Goal: Task Accomplishment & Management: Manage account settings

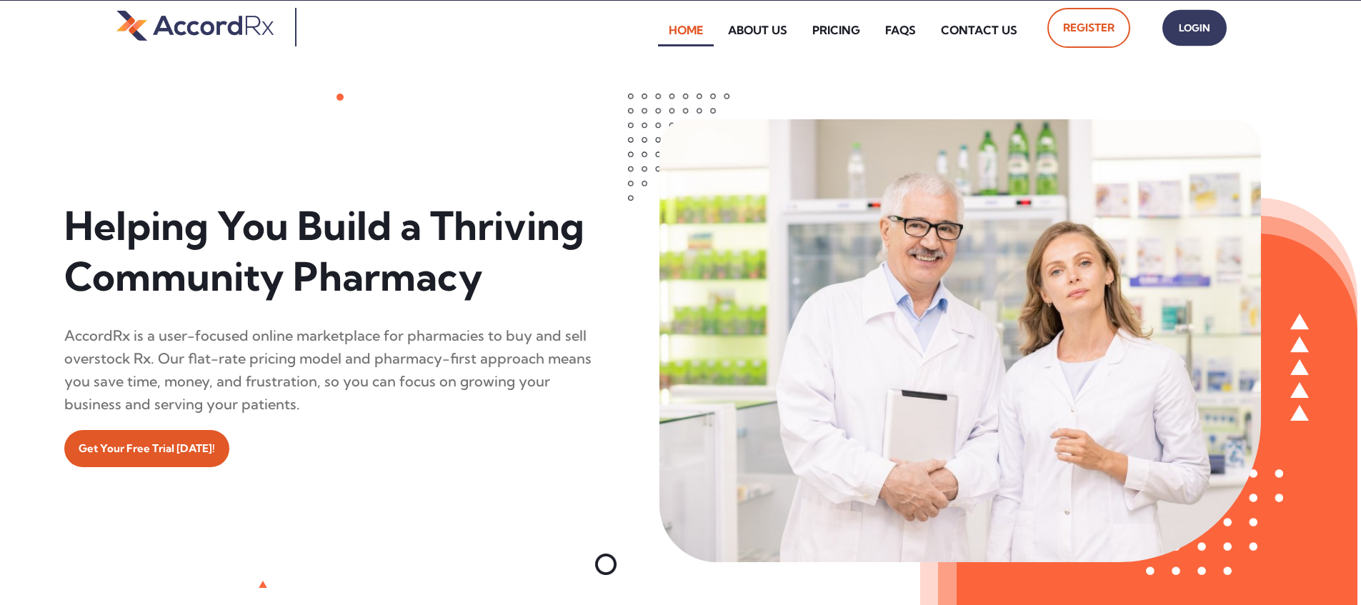
click at [652, 34] on span "Login" at bounding box center [1195, 28] width 36 height 21
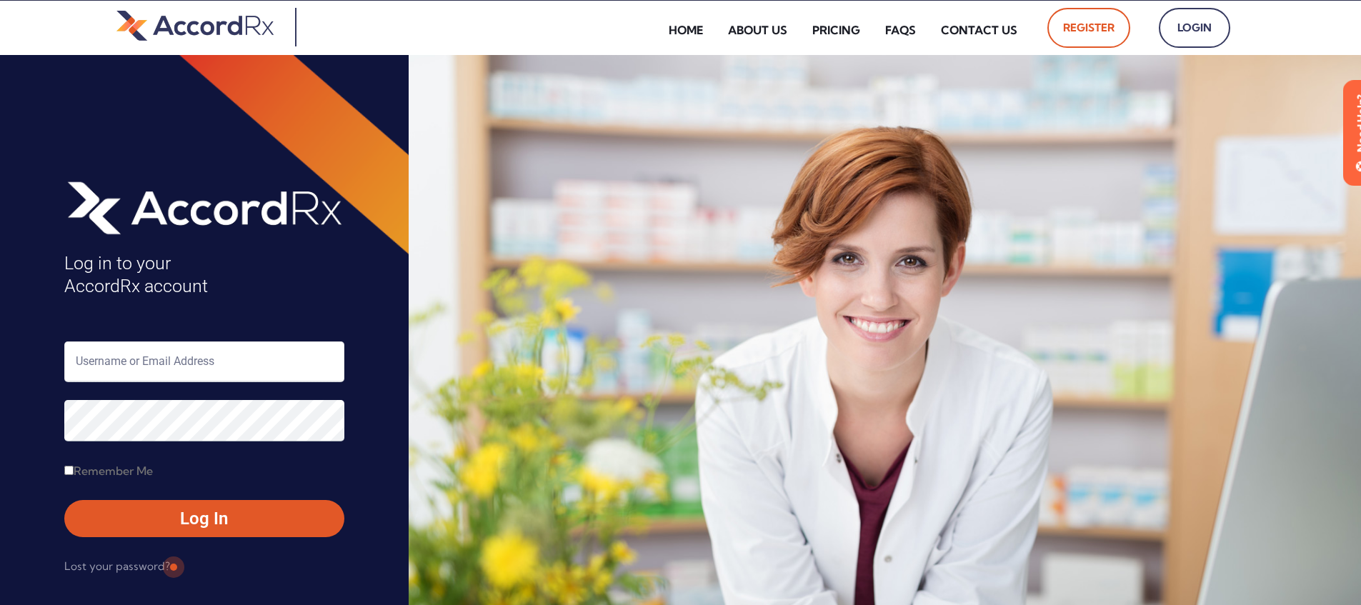
click at [123, 358] on input "text" at bounding box center [204, 362] width 280 height 41
type input "ARX-[PERSON_NAME]"
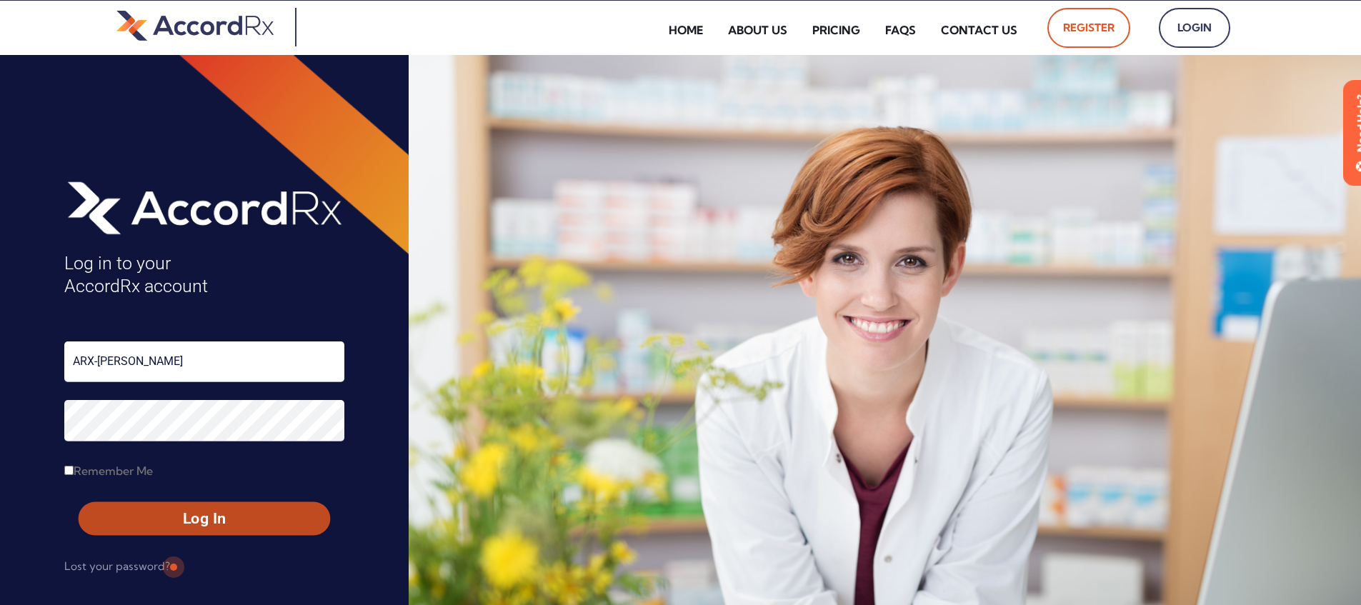
click at [171, 514] on span "Log In" at bounding box center [204, 519] width 226 height 21
